Goal: Navigation & Orientation: Find specific page/section

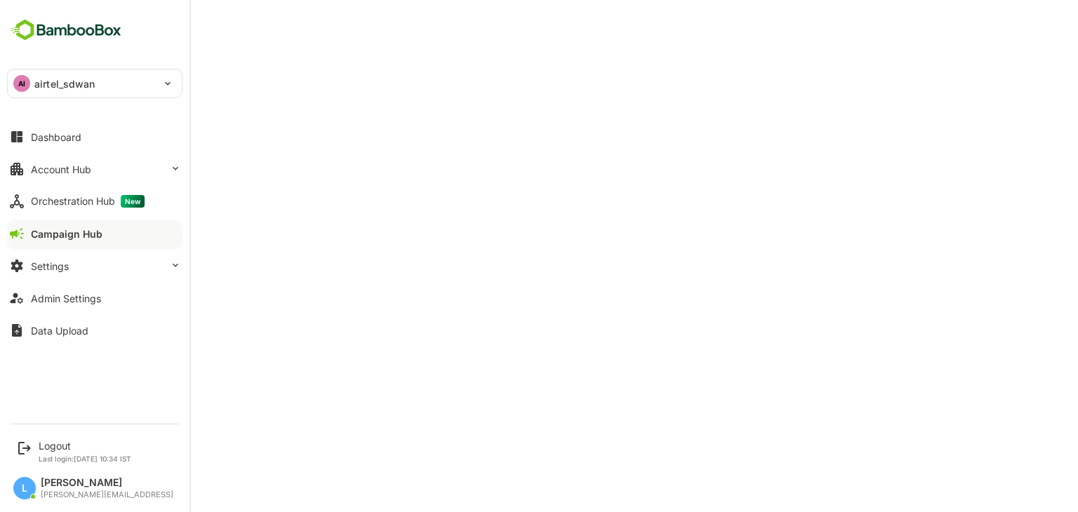
click at [100, 88] on div "AI airtel_sdwan" at bounding box center [86, 83] width 157 height 28
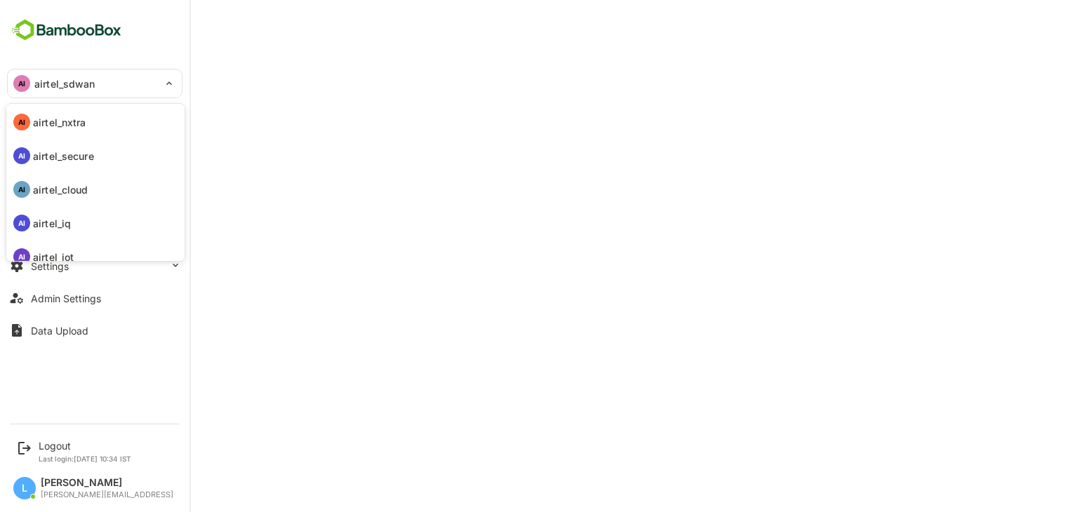
scroll to position [108, 0]
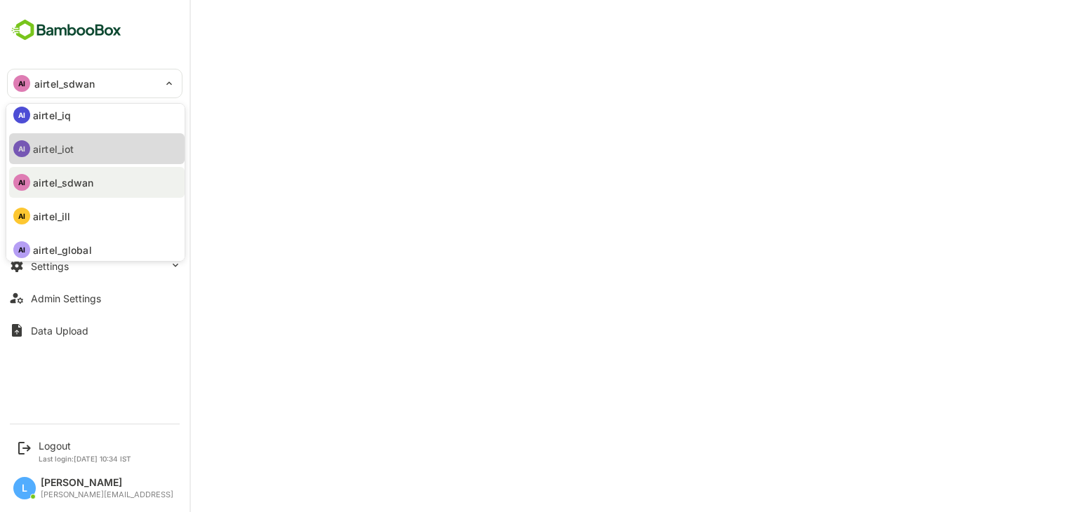
click at [87, 162] on li "AI airtel_iot" at bounding box center [96, 148] width 175 height 31
type input "**********"
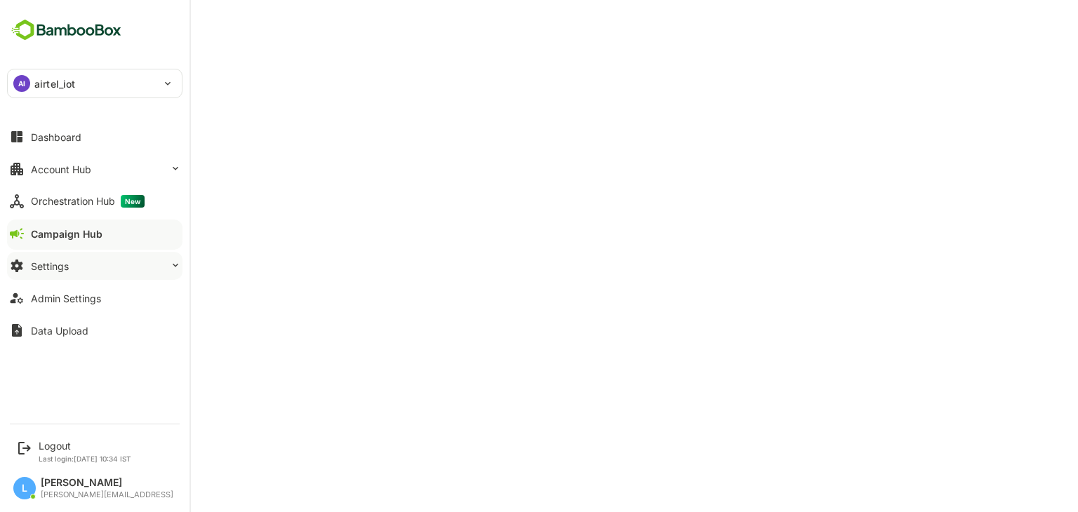
click at [62, 275] on button "Settings" at bounding box center [94, 266] width 175 height 28
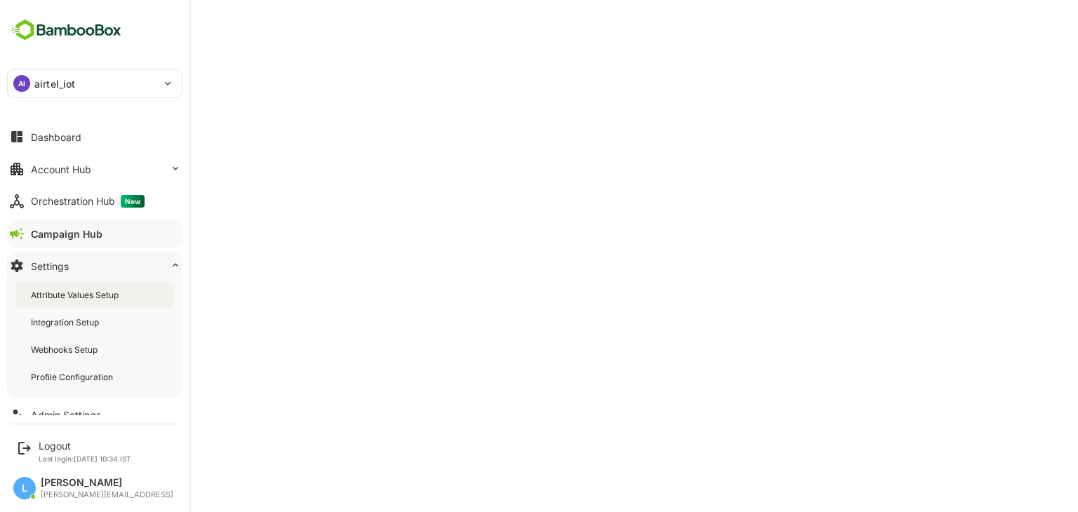
click at [73, 298] on div "Attribute Values Setup" at bounding box center [76, 295] width 91 height 12
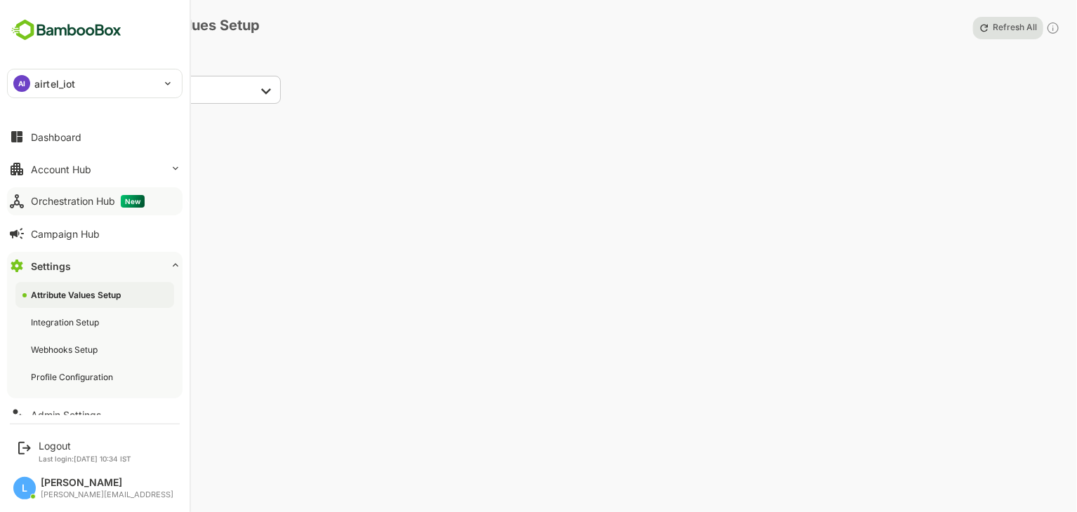
click at [80, 197] on div "Orchestration Hub New" at bounding box center [88, 201] width 114 height 13
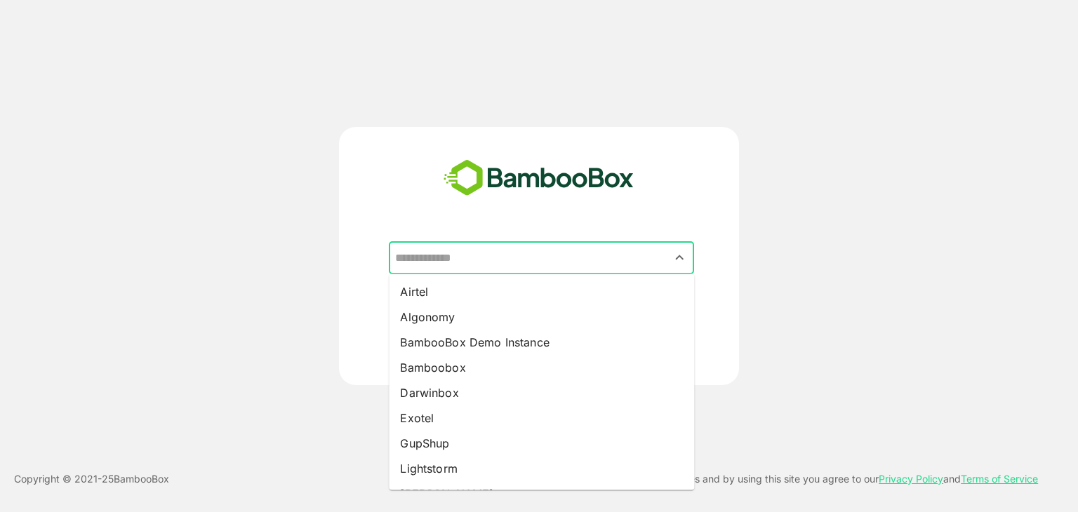
click at [446, 251] on input "text" at bounding box center [542, 258] width 300 height 27
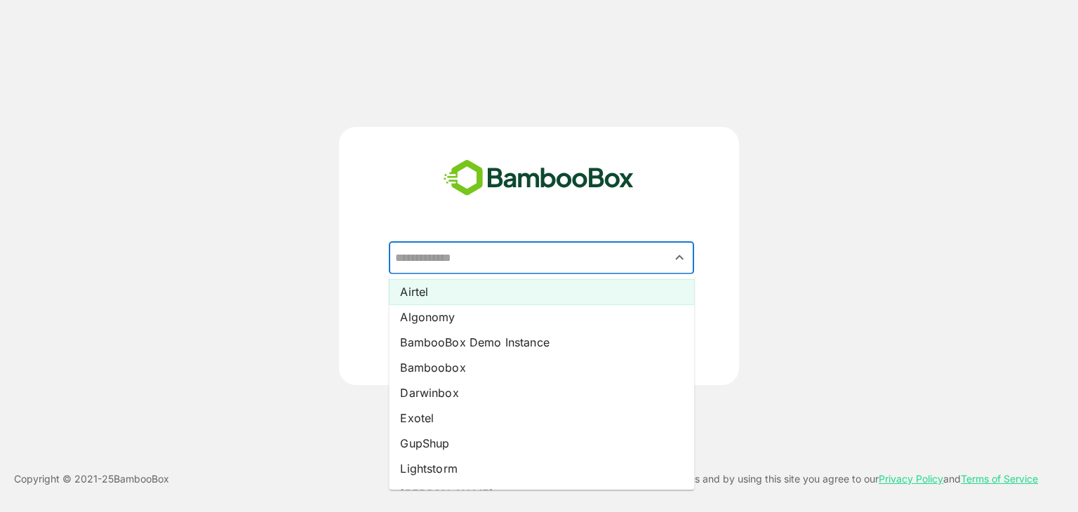
click at [444, 286] on li "Airtel" at bounding box center [541, 291] width 305 height 25
type input "******"
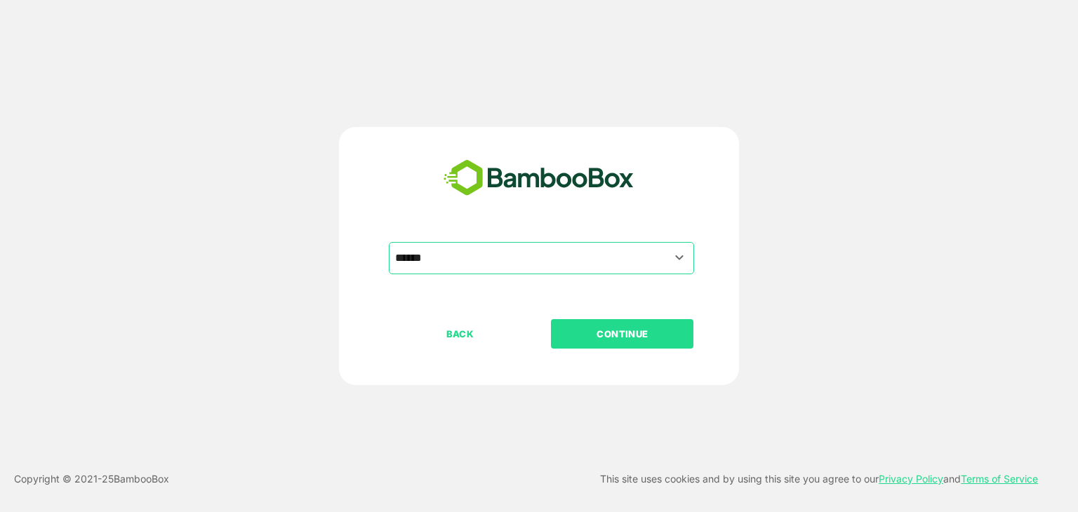
click at [571, 320] on button "CONTINUE" at bounding box center [622, 333] width 142 height 29
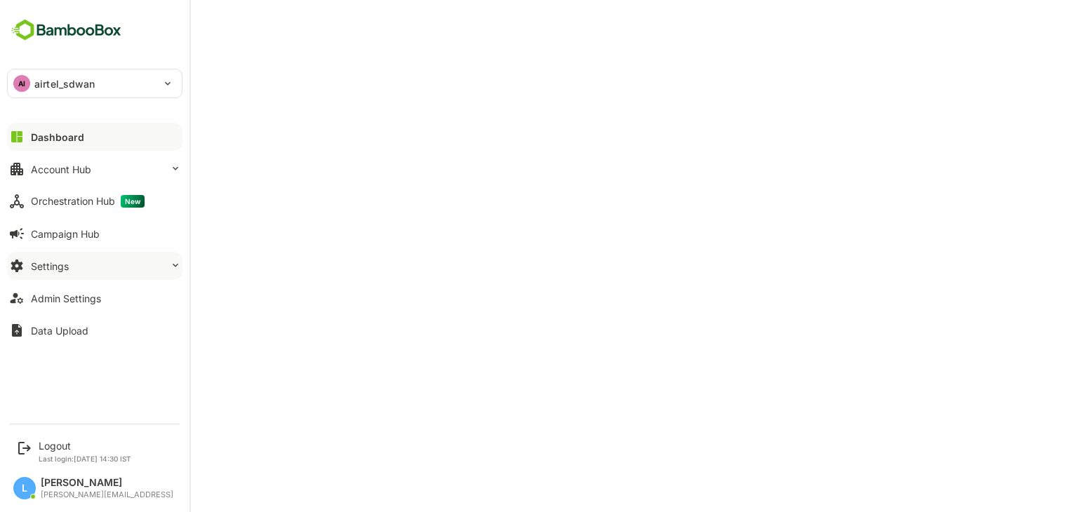
click at [67, 277] on button "Settings" at bounding box center [94, 266] width 175 height 28
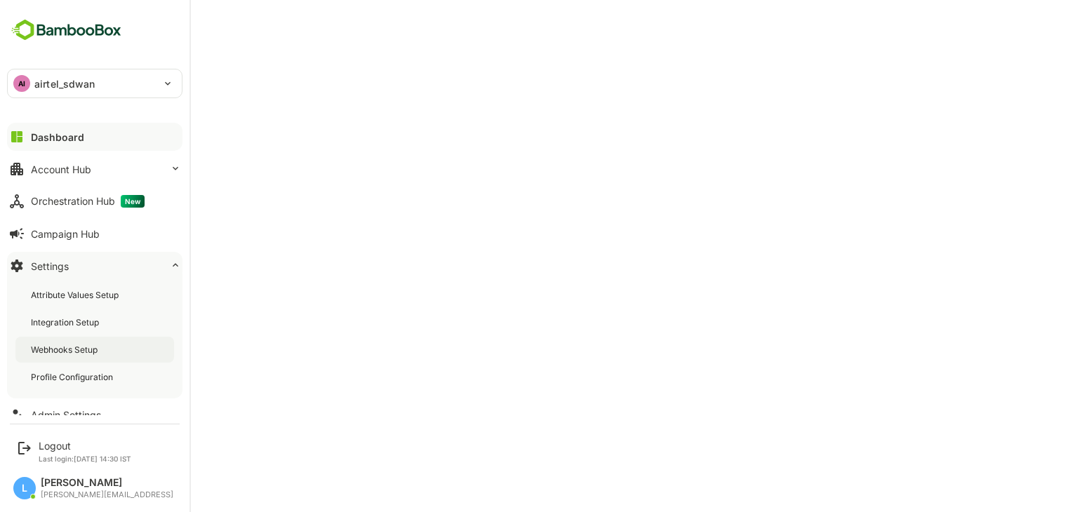
scroll to position [48, 0]
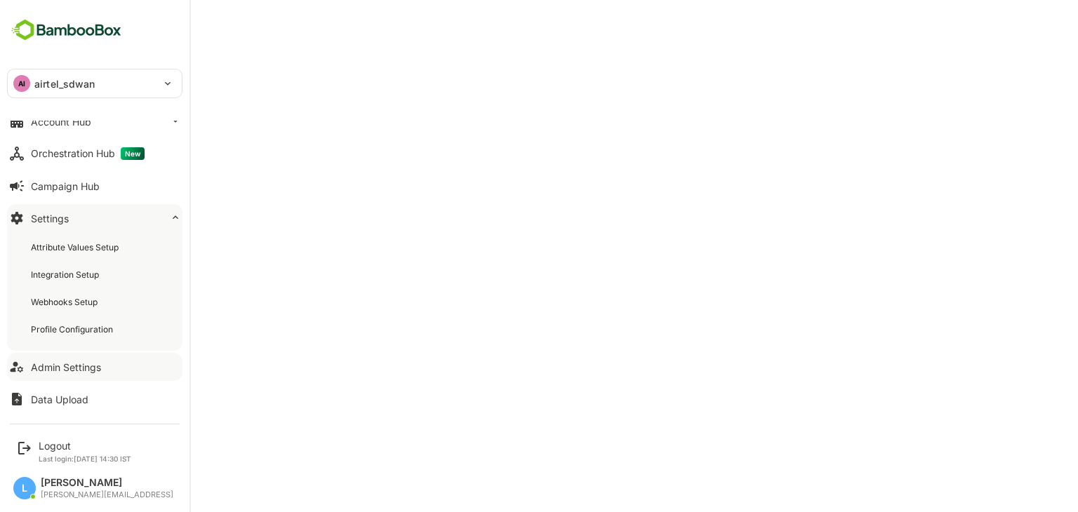
click at [67, 377] on button "Admin Settings" at bounding box center [94, 367] width 175 height 28
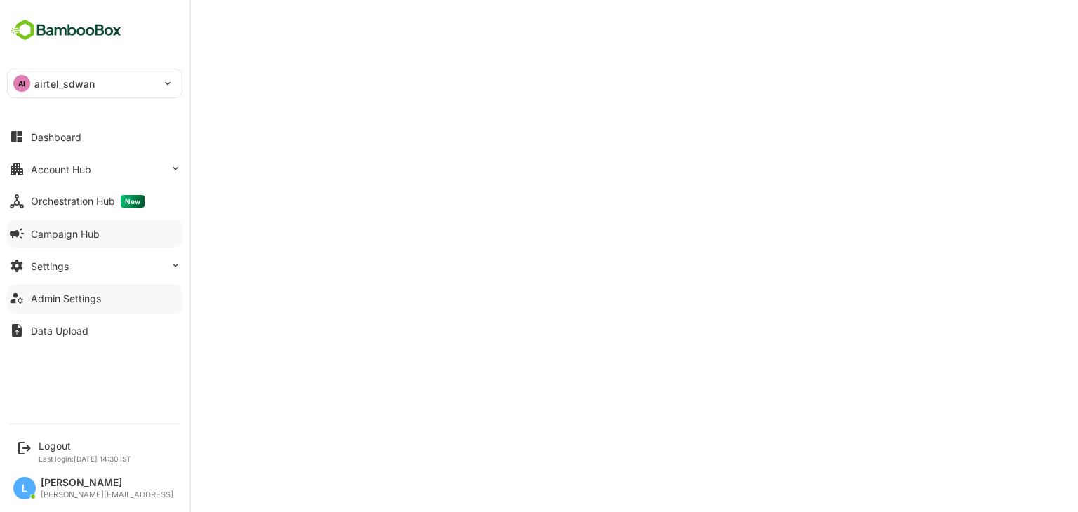
click at [107, 235] on button "Campaign Hub" at bounding box center [94, 234] width 175 height 28
